Goal: Task Accomplishment & Management: Manage account settings

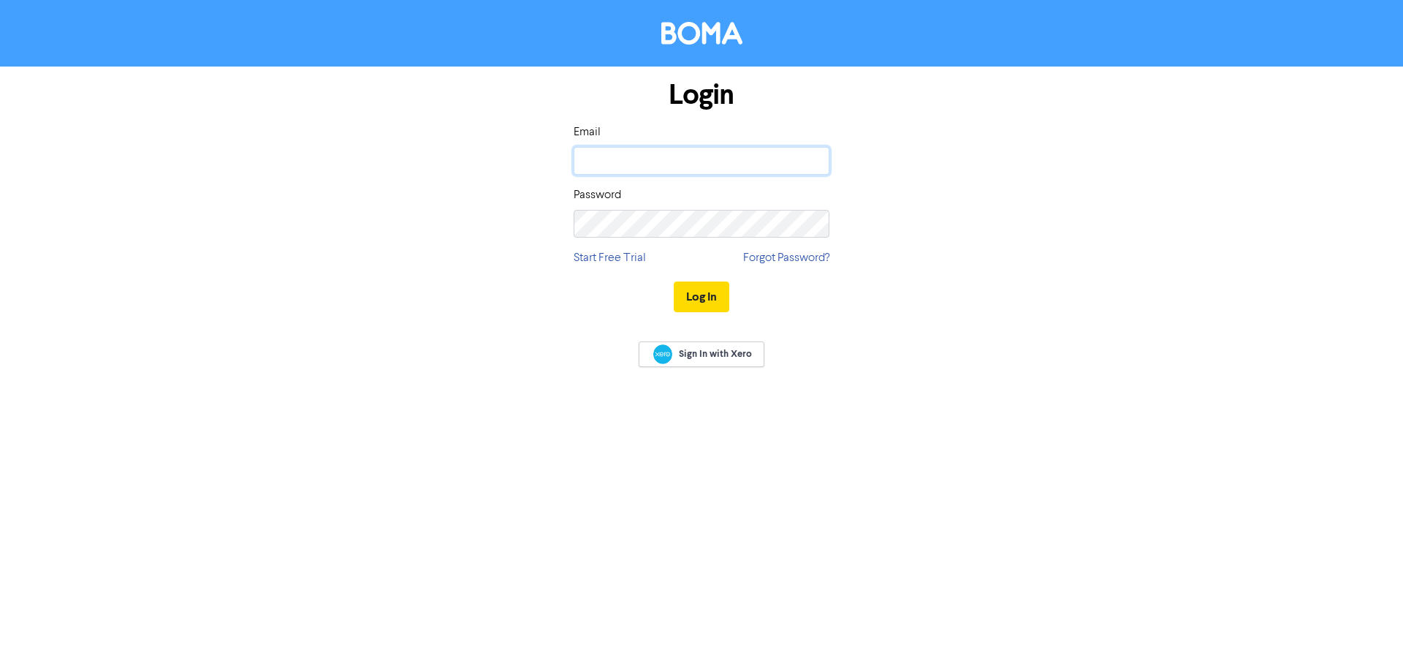
click at [720, 157] on input "email" at bounding box center [702, 161] width 256 height 28
type input "[PERSON_NAME][EMAIL_ADDRESS][DOMAIN_NAME]"
click at [713, 296] on button "Log In" at bounding box center [702, 296] width 56 height 31
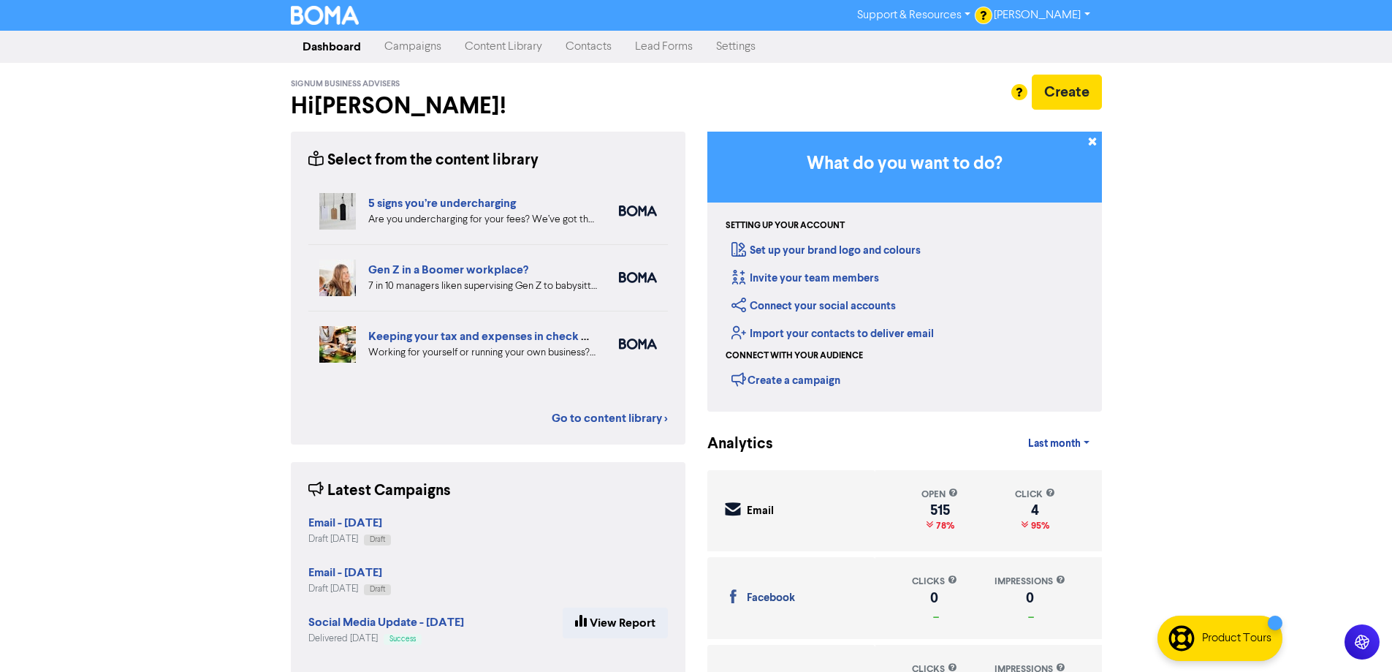
click at [520, 42] on link "Content Library" at bounding box center [503, 46] width 101 height 29
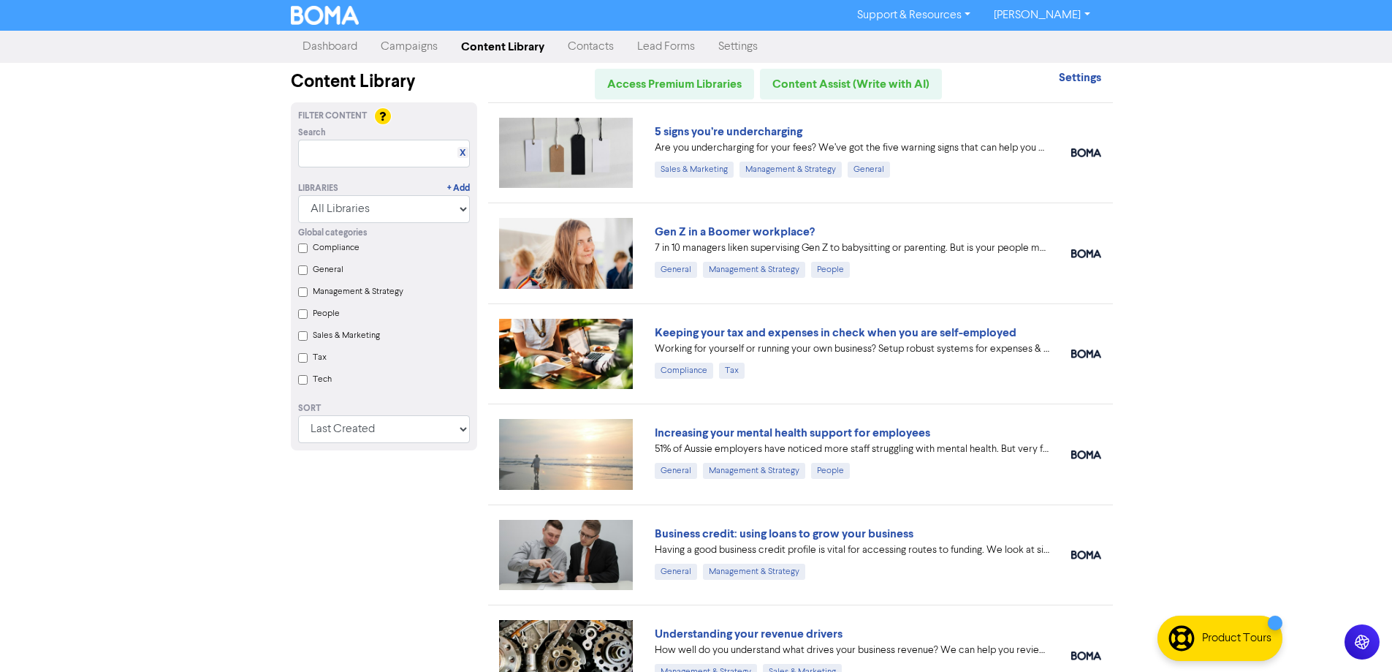
click at [401, 45] on link "Campaigns" at bounding box center [409, 46] width 80 height 29
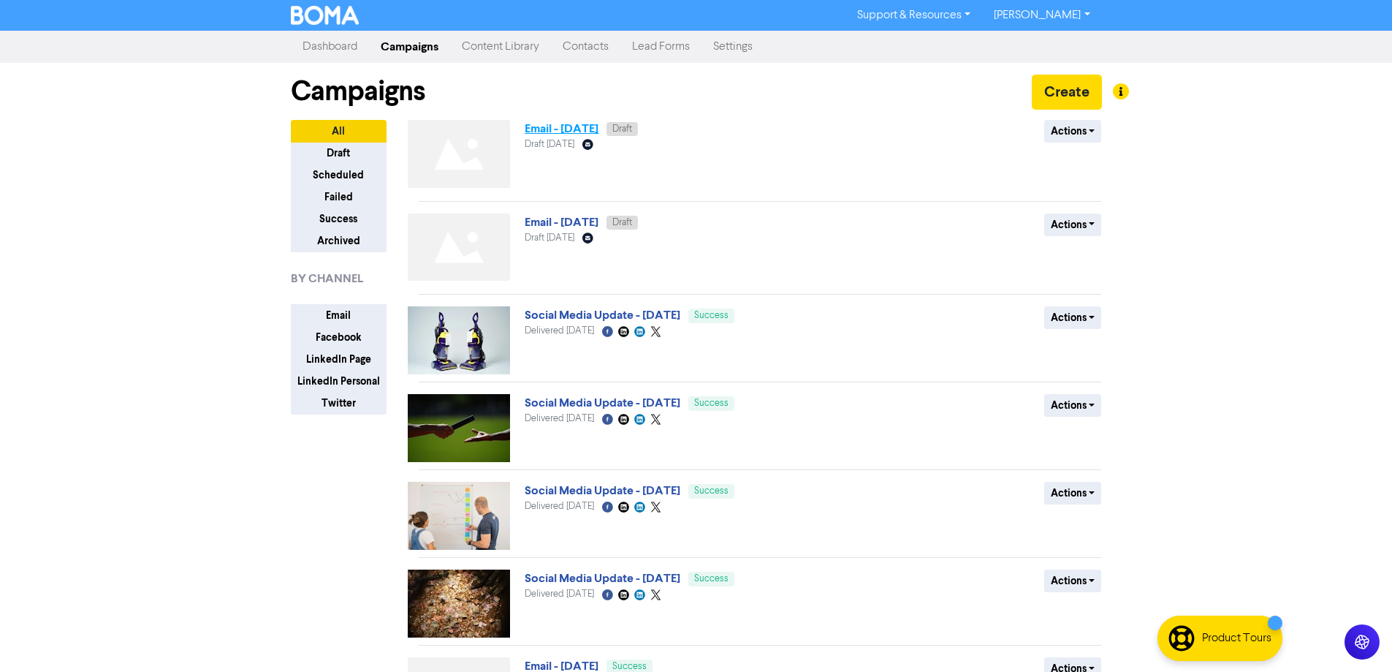
click at [585, 132] on link "Email - [DATE]" at bounding box center [562, 128] width 74 height 15
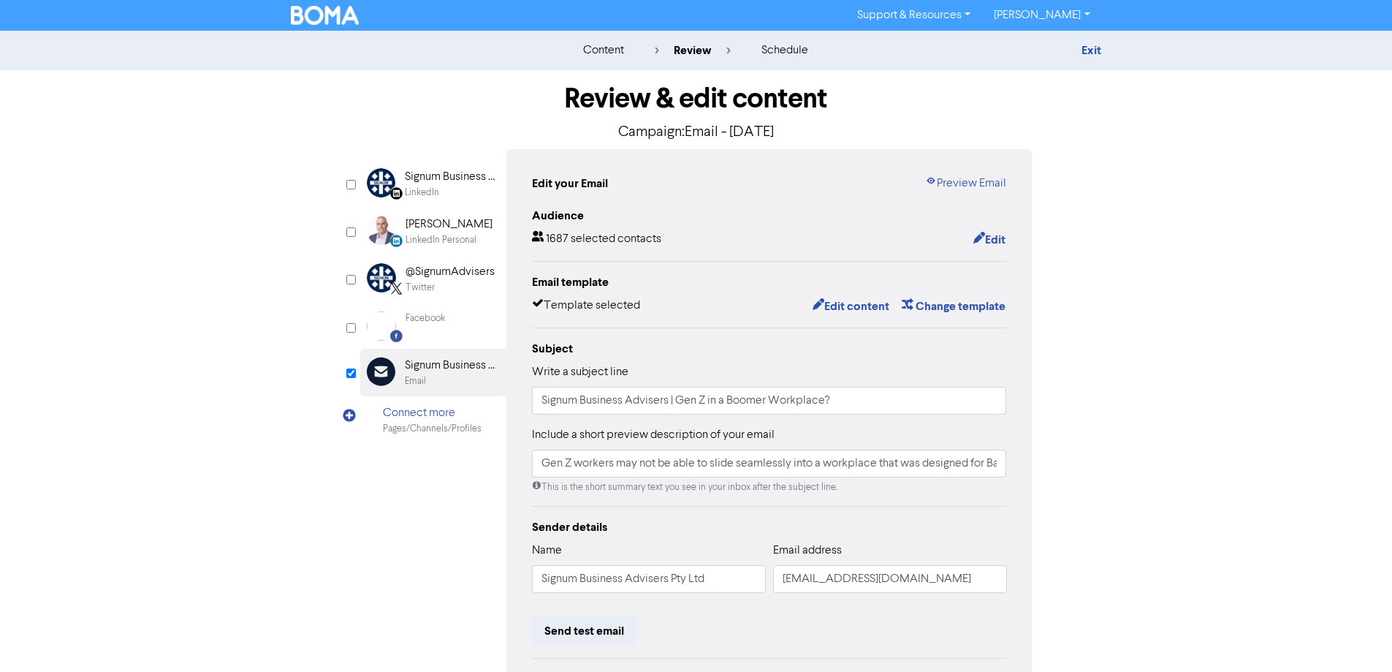
scroll to position [166, 0]
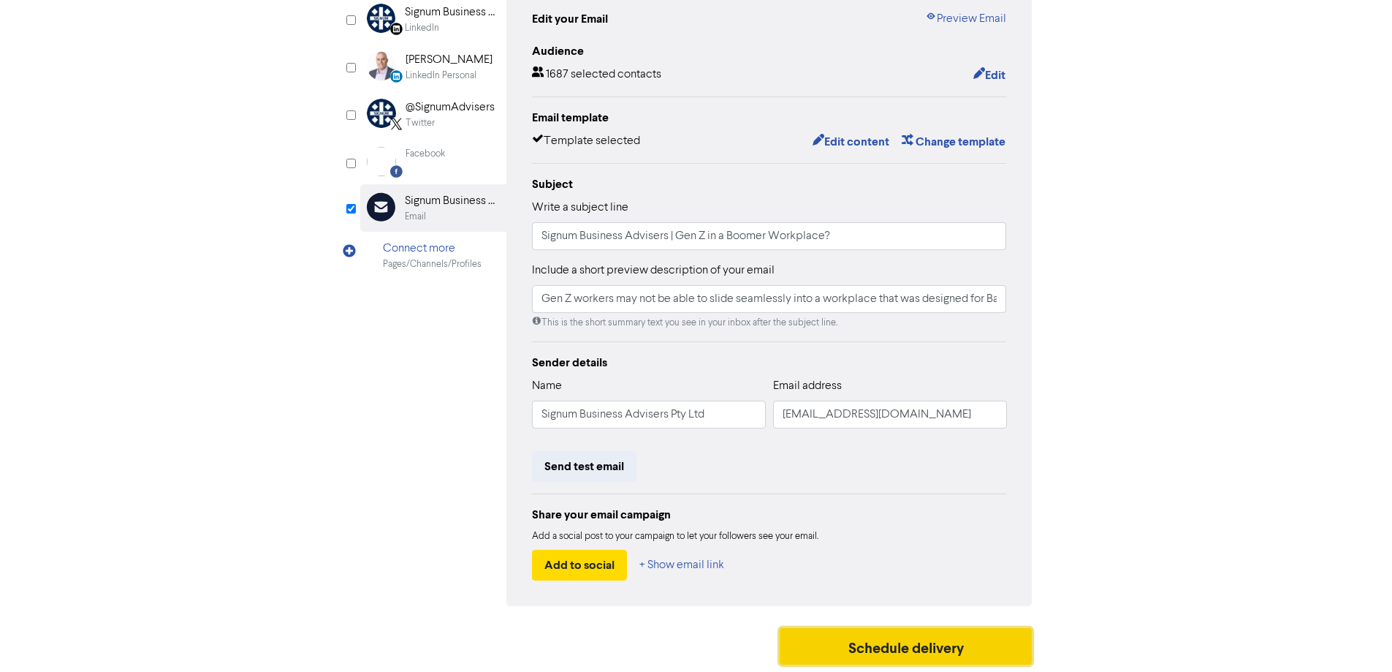
click at [894, 648] on button "Schedule delivery" at bounding box center [906, 646] width 253 height 37
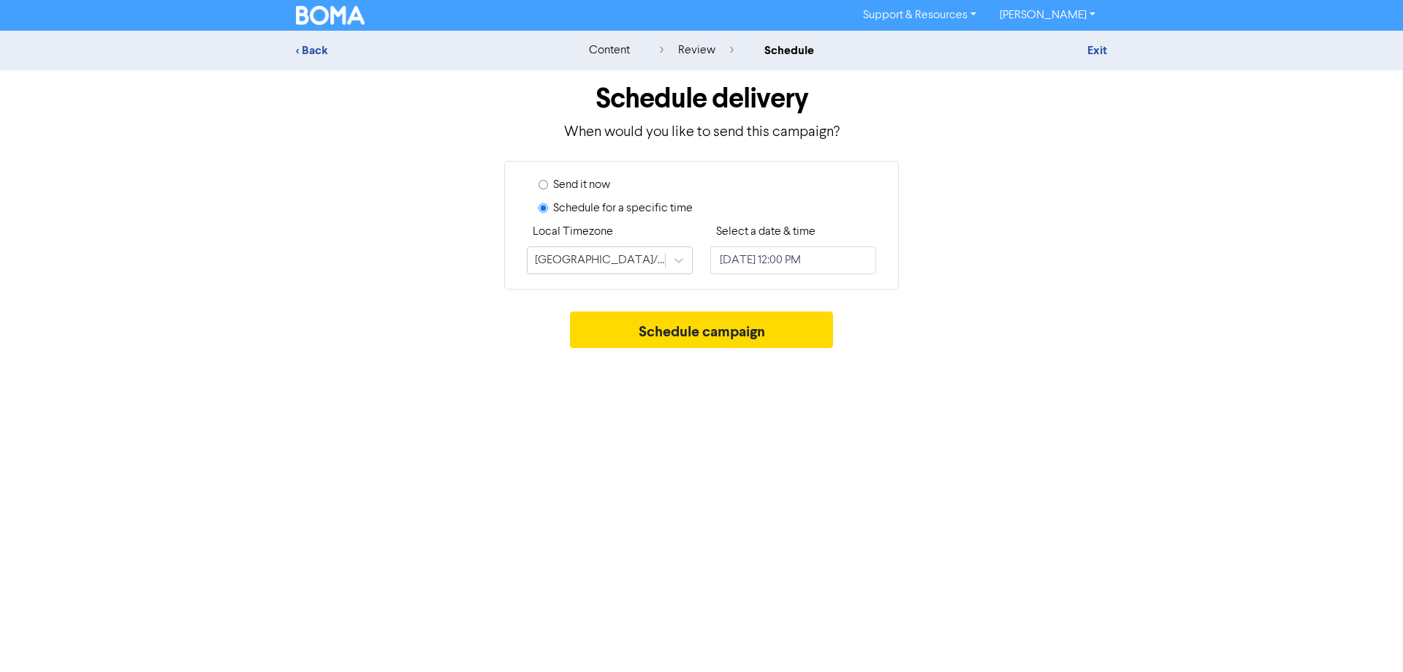
click at [542, 178] on div "Send it now" at bounding box center [708, 187] width 338 height 23
click at [543, 185] on input "Send it now" at bounding box center [544, 185] width 10 height 10
radio input "true"
radio input "false"
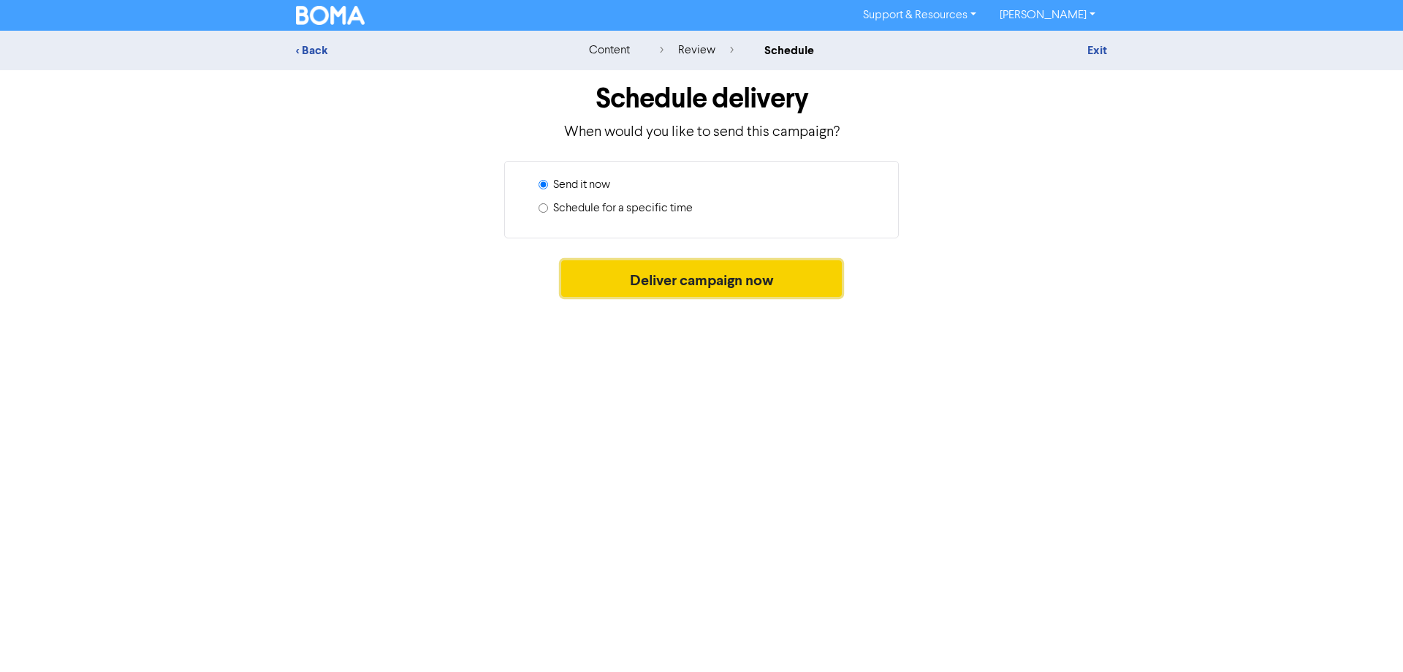
click at [721, 284] on button "Deliver campaign now" at bounding box center [701, 278] width 281 height 37
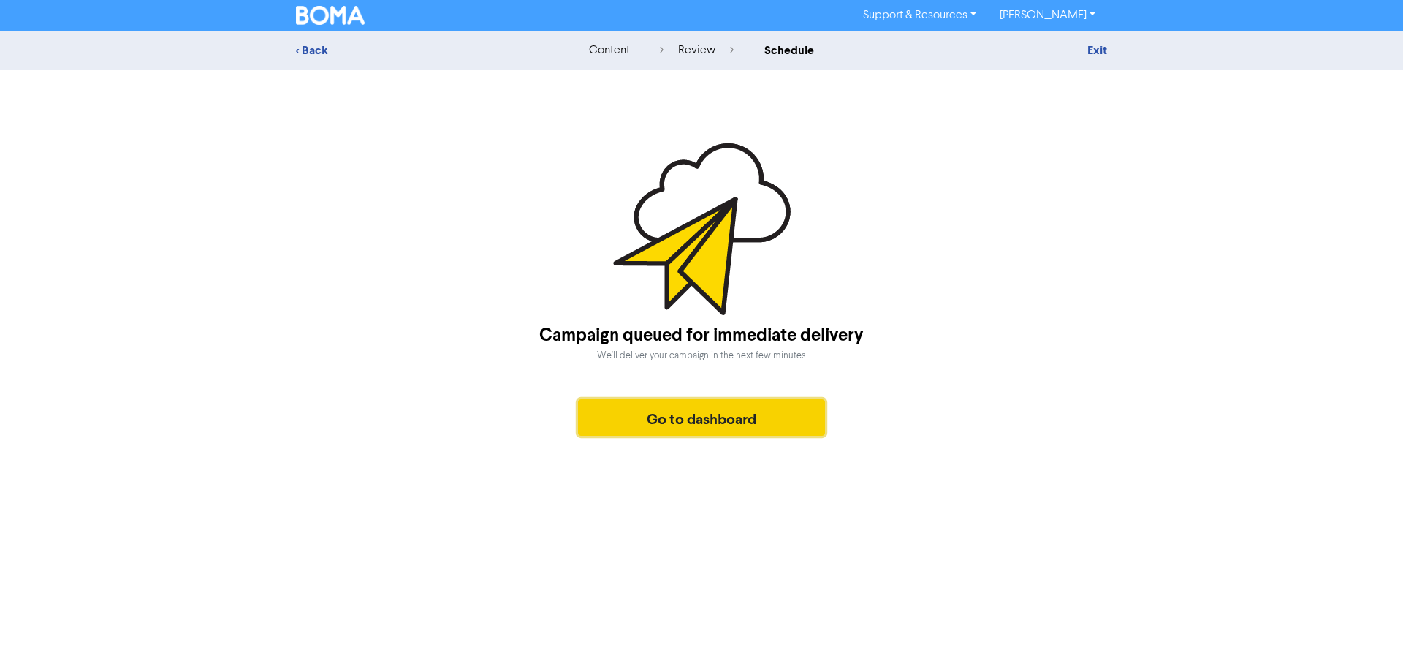
click at [641, 424] on button "Go to dashboard" at bounding box center [701, 417] width 247 height 37
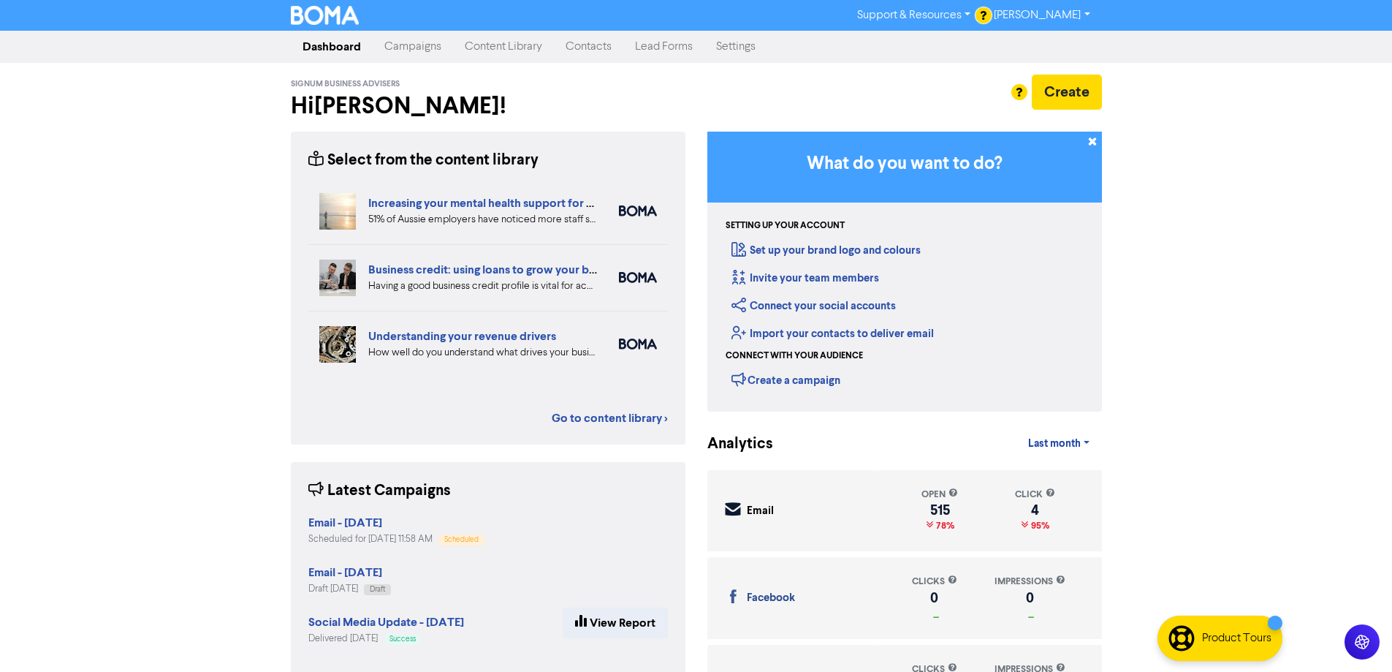
click at [475, 43] on link "Content Library" at bounding box center [503, 46] width 101 height 29
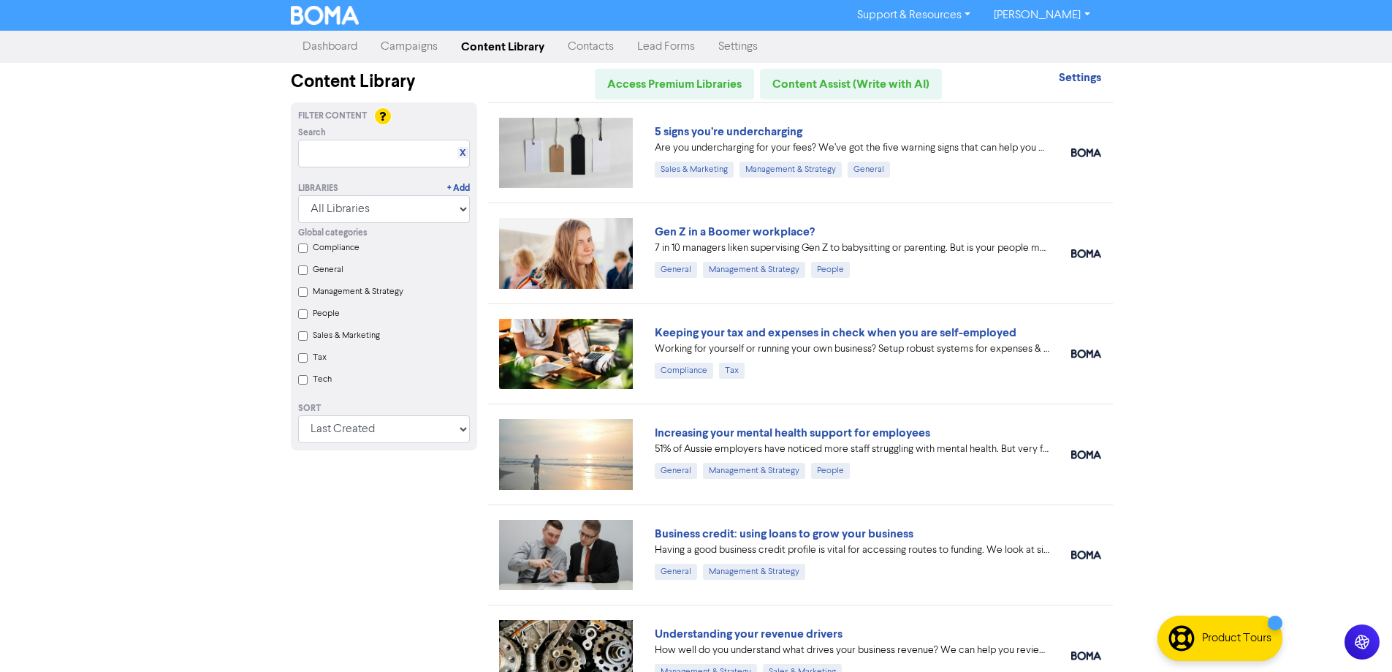
click at [406, 48] on link "Campaigns" at bounding box center [409, 46] width 80 height 29
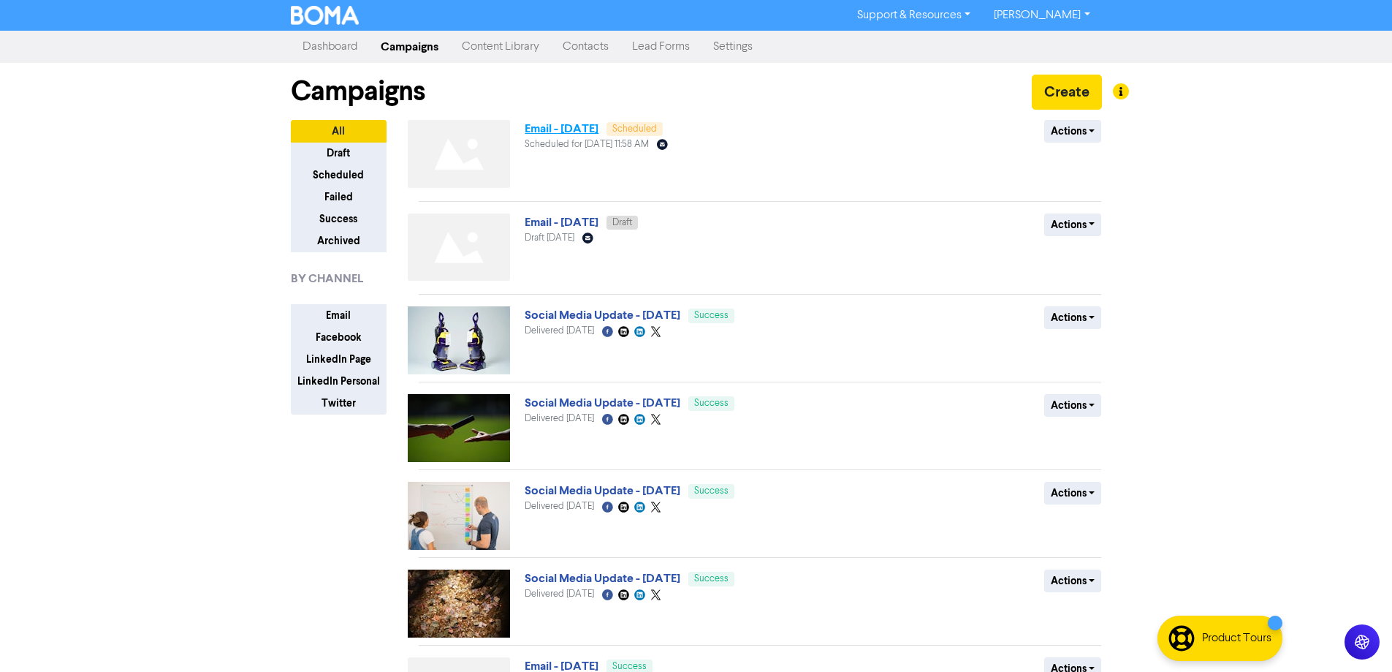
click at [583, 133] on link "Email - [DATE]" at bounding box center [562, 128] width 74 height 15
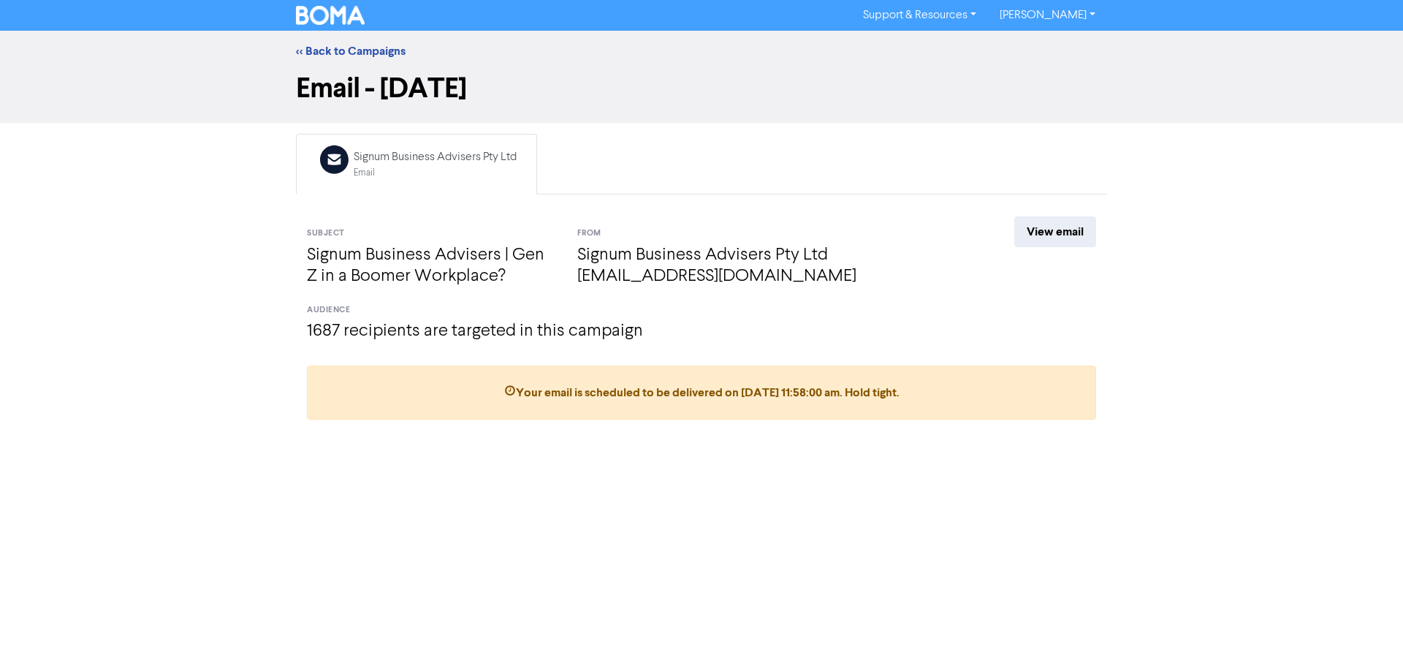
click at [586, 156] on ul "Email Created with Sketch. Signum Business Advisers Pty Ltd Email" at bounding box center [701, 164] width 811 height 61
click at [1076, 229] on link "View email" at bounding box center [1055, 231] width 82 height 31
click at [1062, 241] on link "View email" at bounding box center [1055, 231] width 82 height 31
click at [1059, 227] on link "View email" at bounding box center [1055, 231] width 82 height 31
